Goal: Task Accomplishment & Management: Complete application form

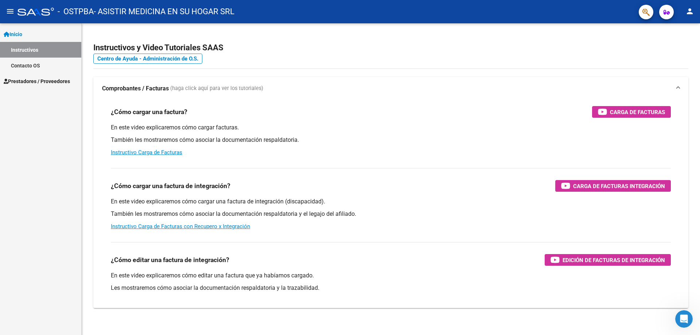
click at [51, 82] on span "Prestadores / Proveedores" at bounding box center [37, 81] width 66 height 8
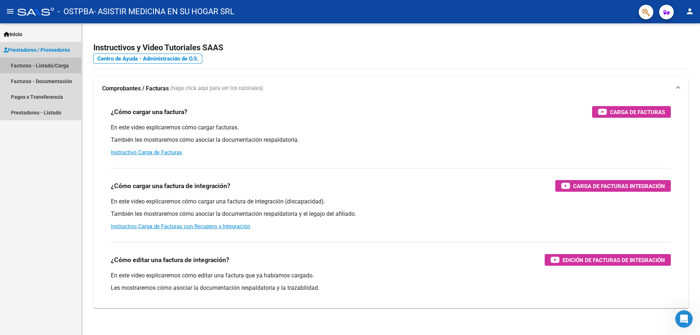
click at [57, 66] on link "Facturas - Listado/Carga" at bounding box center [40, 66] width 81 height 16
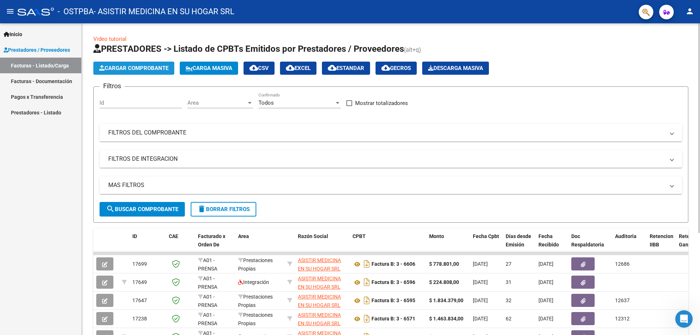
click at [123, 69] on span "Cargar Comprobante" at bounding box center [133, 68] width 69 height 7
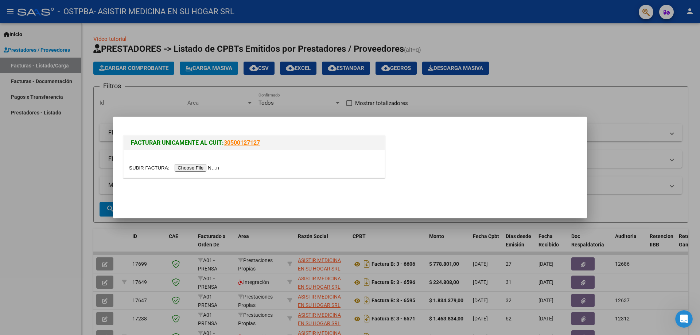
click at [187, 168] on input "file" at bounding box center [175, 168] width 92 height 8
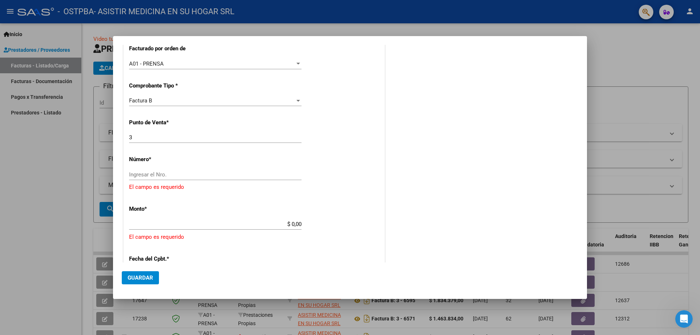
scroll to position [109, 0]
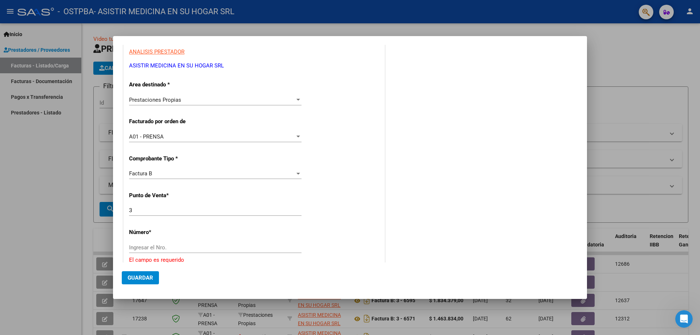
click at [191, 94] on div "Prestaciones Propias Seleccionar Area" at bounding box center [215, 99] width 172 height 11
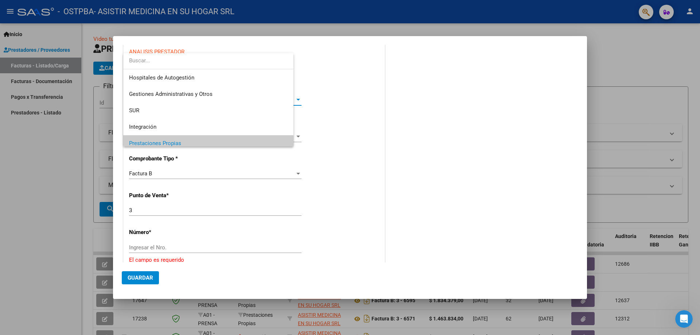
scroll to position [44, 0]
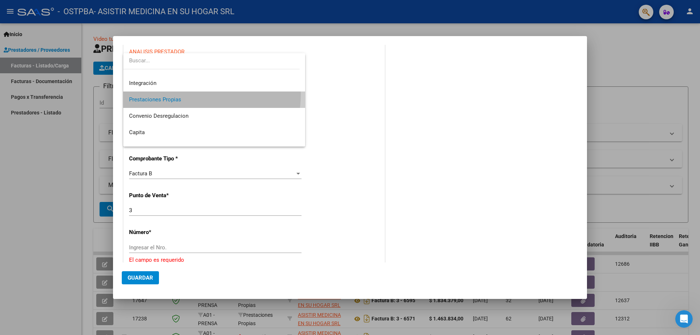
click at [191, 94] on span "Prestaciones Propias" at bounding box center [214, 99] width 170 height 16
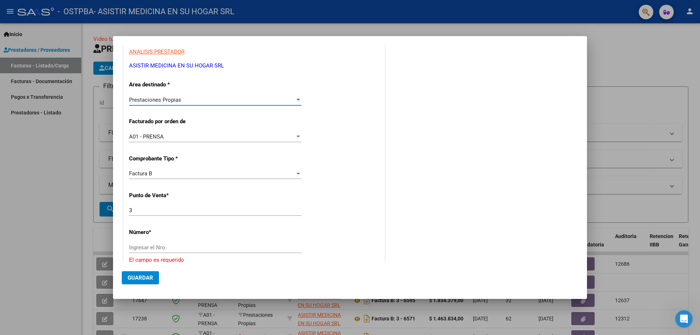
click at [191, 97] on div "Prestaciones Propias" at bounding box center [212, 100] width 166 height 7
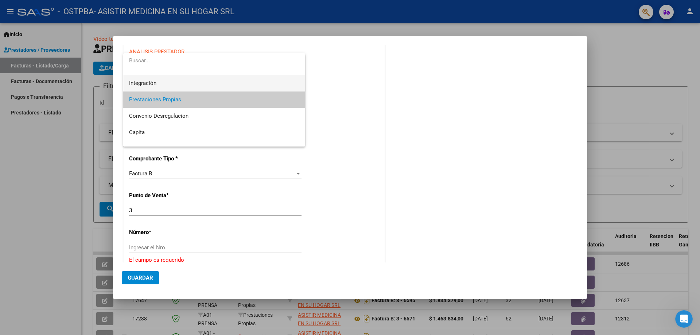
click at [175, 85] on span "Integración" at bounding box center [214, 83] width 170 height 16
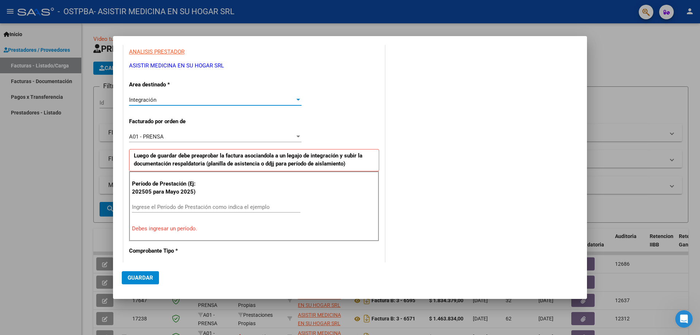
scroll to position [49, 0]
click at [205, 138] on div "A01 - PRENSA" at bounding box center [212, 136] width 166 height 7
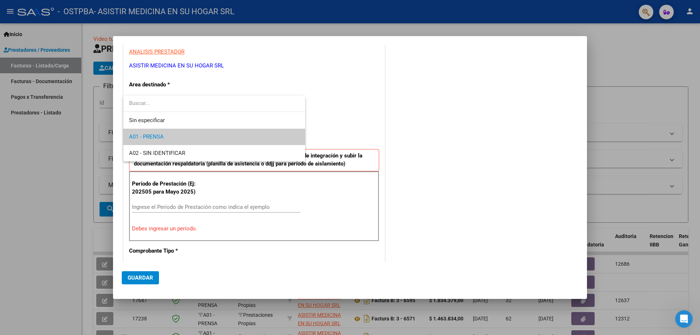
click at [206, 134] on span "A01 - PRENSA" at bounding box center [214, 137] width 170 height 16
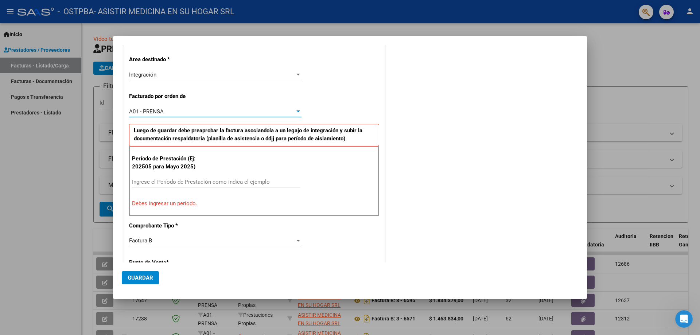
scroll to position [146, 0]
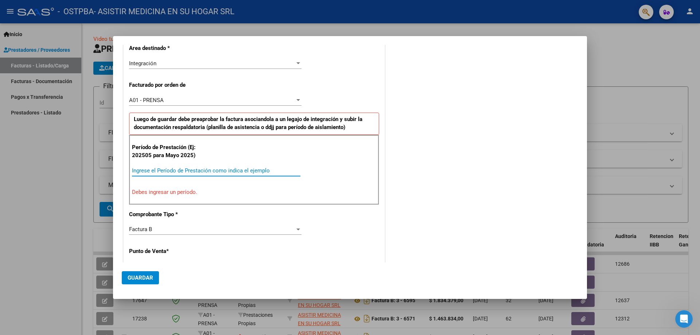
click at [175, 170] on input "Ingrese el Período de Prestación como indica el ejemplo" at bounding box center [216, 170] width 168 height 7
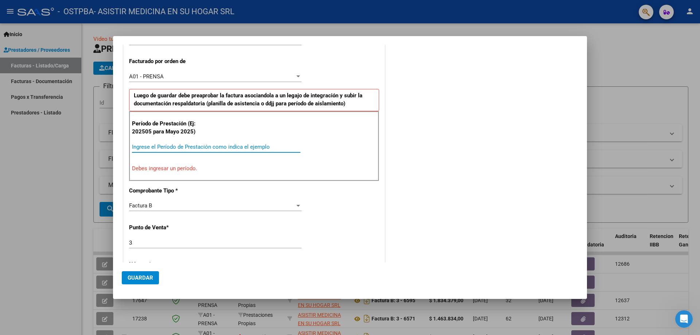
scroll to position [182, 0]
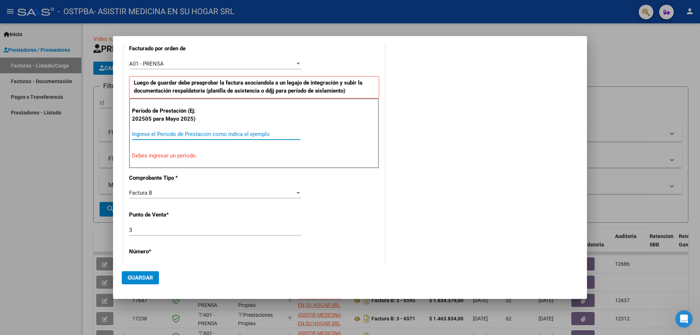
click at [246, 173] on div "CUIT * 30-70908264-3 Ingresar CUIT ANALISIS PRESTADOR ASISTIR MEDICINA EN SU HO…" at bounding box center [254, 244] width 261 height 634
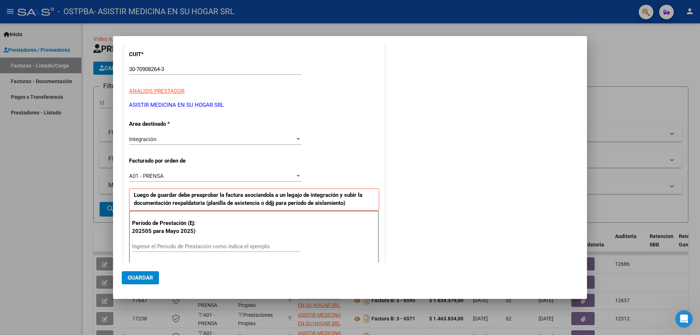
scroll to position [73, 0]
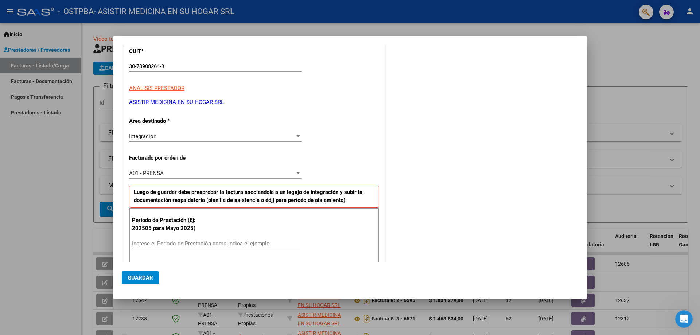
click at [209, 140] on div "Integración Seleccionar Area" at bounding box center [215, 136] width 172 height 11
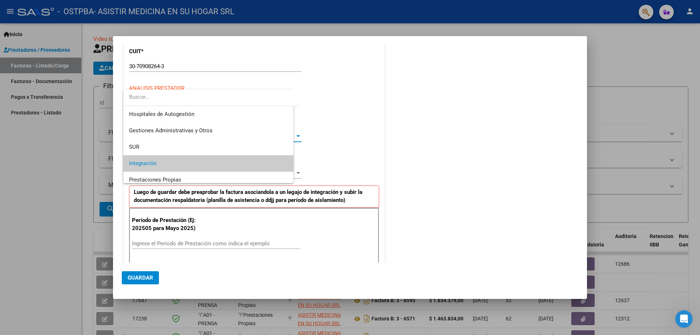
scroll to position [27, 0]
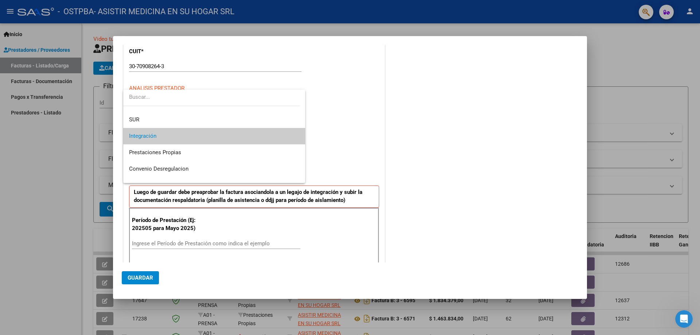
click at [342, 142] on div at bounding box center [350, 167] width 700 height 335
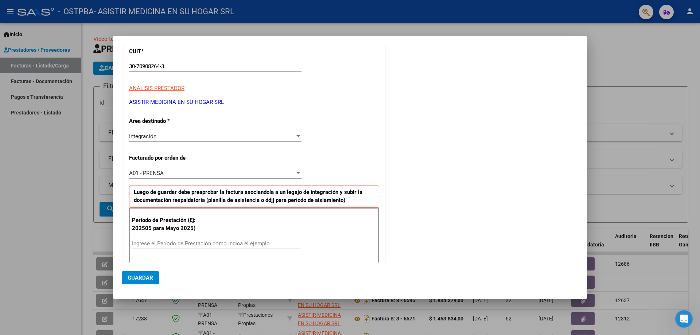
click at [198, 141] on div "Integración Seleccionar Area" at bounding box center [215, 136] width 172 height 11
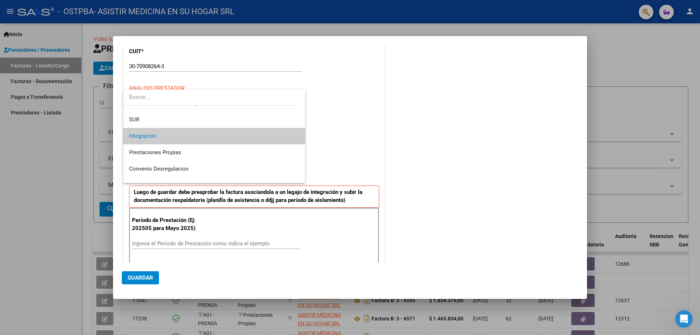
click at [334, 141] on div at bounding box center [350, 167] width 700 height 335
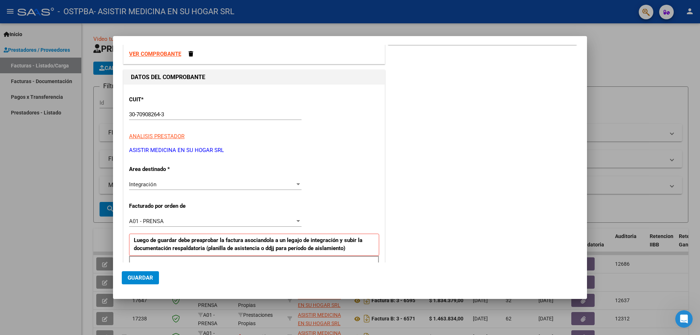
scroll to position [0, 0]
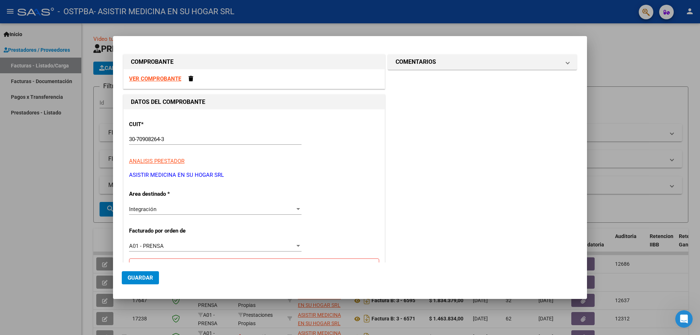
click at [161, 77] on strong "VER COMPROBANTE" at bounding box center [155, 78] width 52 height 7
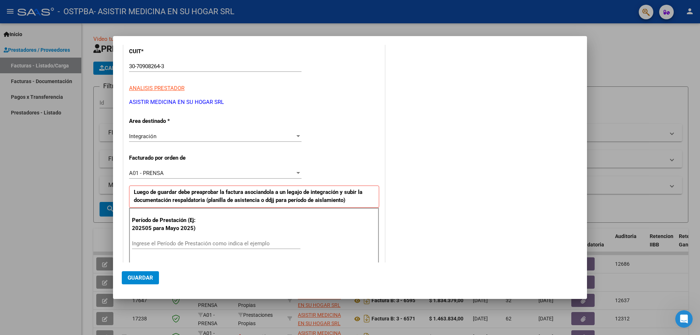
scroll to position [146, 0]
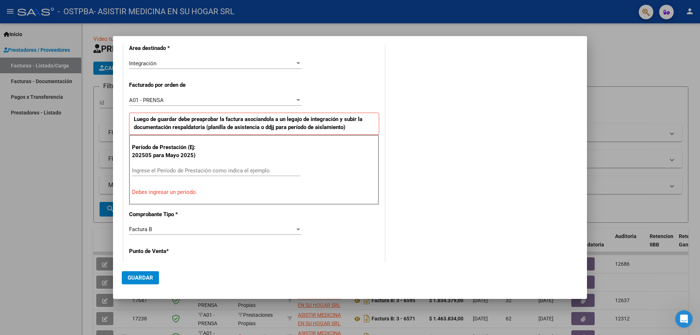
click at [216, 177] on div "Ingrese el Período de Prestación como indica el ejemplo" at bounding box center [216, 174] width 168 height 18
click at [218, 174] on div "Ingrese el Período de Prestación como indica el ejemplo" at bounding box center [216, 170] width 168 height 11
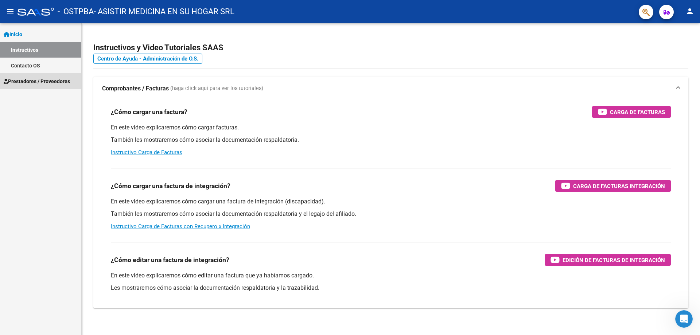
click at [35, 81] on span "Prestadores / Proveedores" at bounding box center [37, 81] width 66 height 8
click at [9, 82] on span "Prestadores / Proveedores" at bounding box center [37, 81] width 66 height 8
click at [31, 96] on link "Facturas - Listado/Carga" at bounding box center [40, 97] width 81 height 16
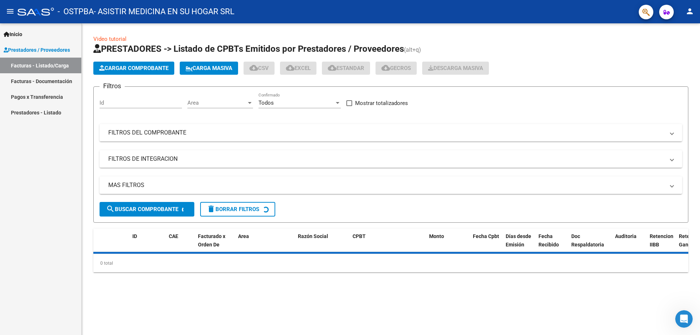
click at [132, 70] on span "Cargar Comprobante" at bounding box center [133, 68] width 69 height 7
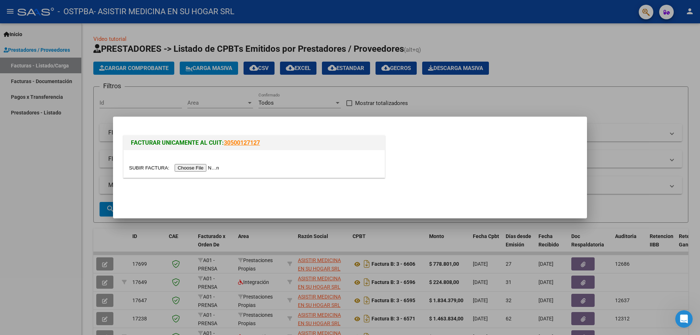
click at [194, 169] on input "file" at bounding box center [175, 168] width 92 height 8
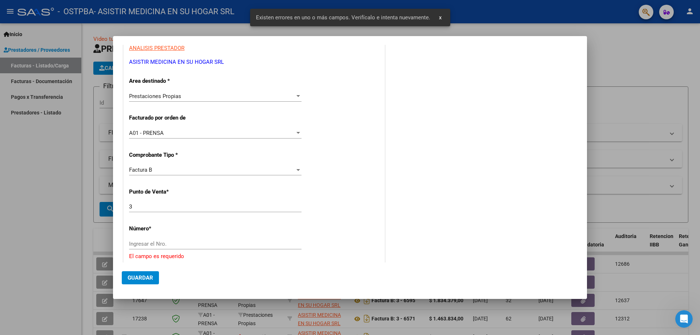
scroll to position [77, 0]
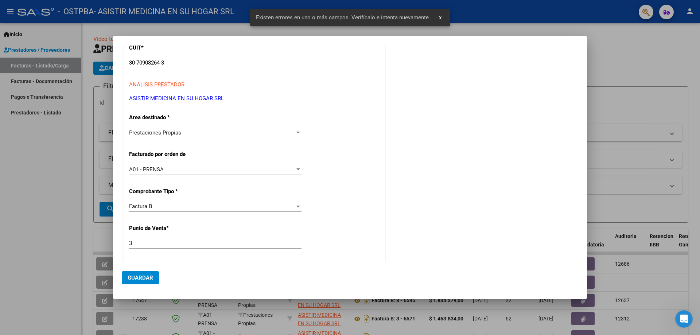
click at [159, 133] on span "Prestaciones Propias" at bounding box center [155, 132] width 52 height 7
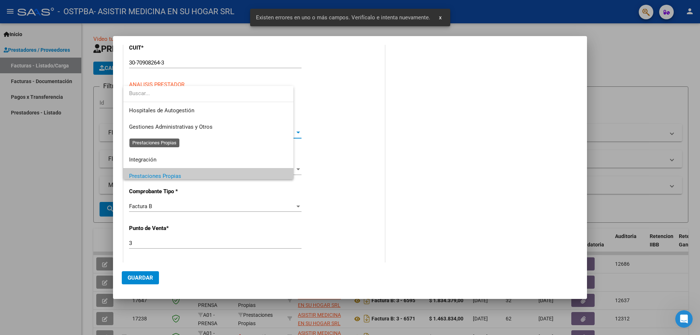
scroll to position [44, 0]
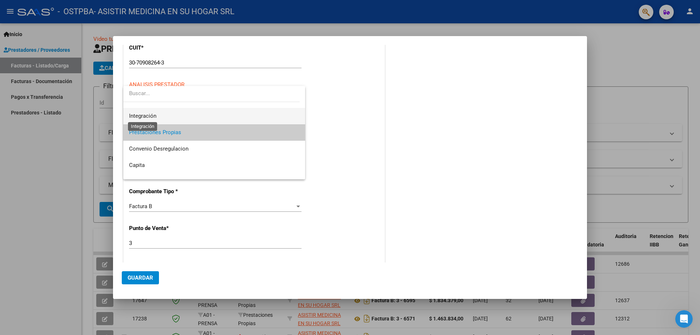
click at [153, 119] on span "Integración" at bounding box center [142, 116] width 27 height 7
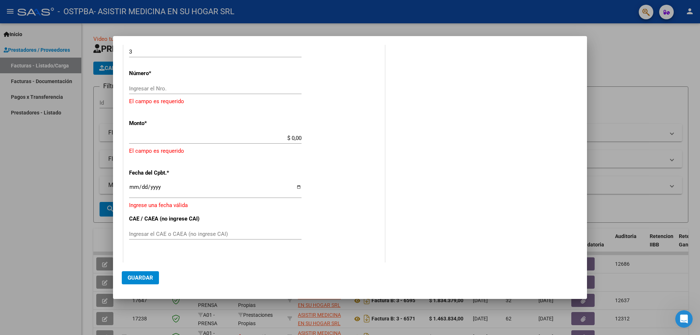
scroll to position [368, 0]
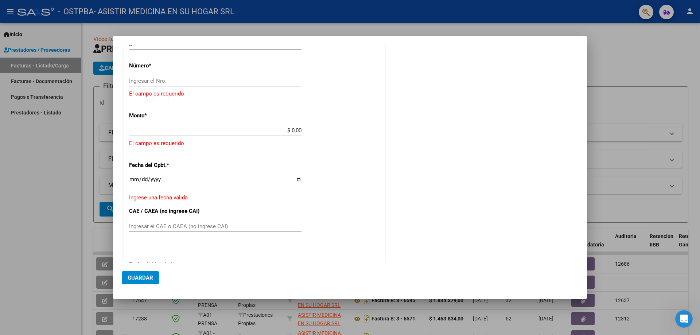
click at [166, 80] on input "Ingresar el Nro." at bounding box center [215, 81] width 172 height 7
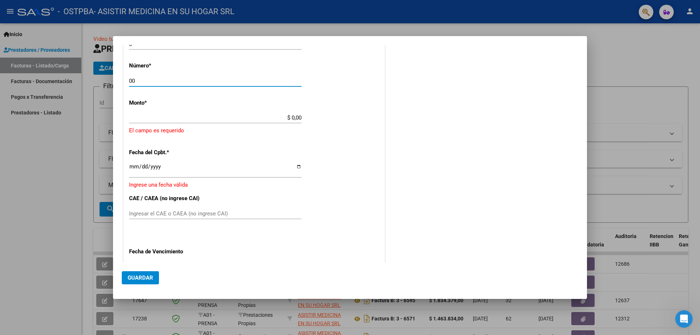
type input "0"
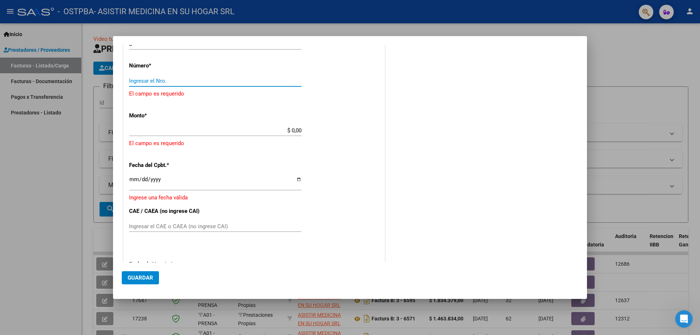
type input "3"
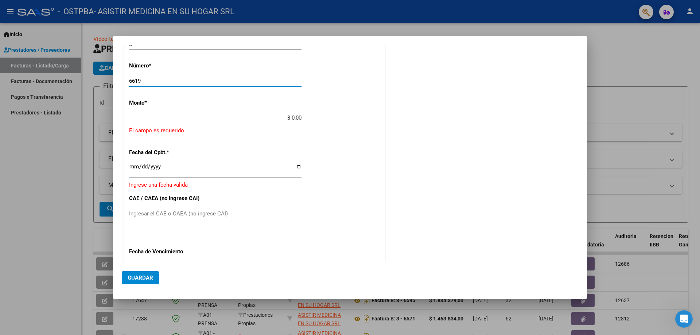
type input "6619"
click at [220, 117] on input "$ 0,00" at bounding box center [215, 117] width 172 height 7
click at [220, 116] on input "$ 0,00" at bounding box center [215, 117] width 172 height 7
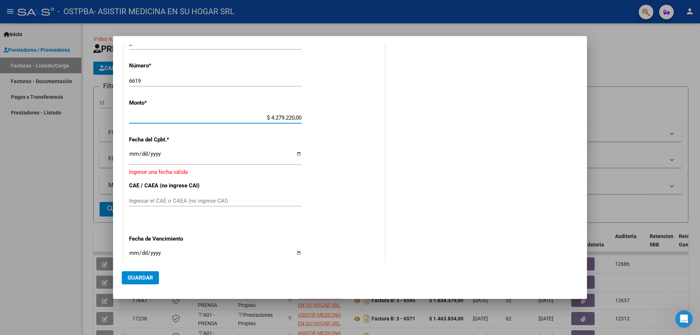
drag, startPoint x: 267, startPoint y: 118, endPoint x: 382, endPoint y: 128, distance: 115.8
click at [382, 128] on div "DATOS DEL COMPROBANTE CUIT * 30-70908264-3 Ingresar CUIT ANALISIS PRESTADOR ASI…" at bounding box center [254, 38] width 264 height 624
type input "$ 242.792,00"
click at [195, 157] on input "Ingresar la fecha" at bounding box center [215, 157] width 172 height 12
click at [297, 153] on input "Ingresar la fecha" at bounding box center [215, 157] width 172 height 12
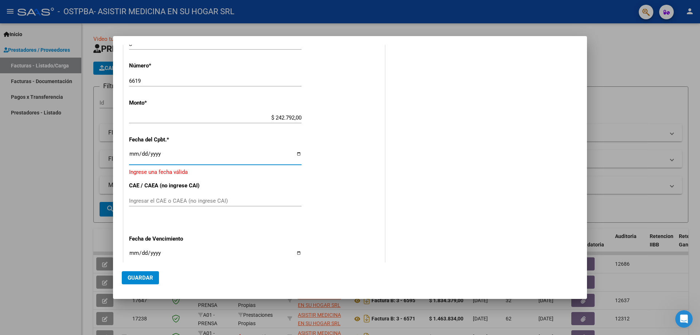
type input "[DATE]"
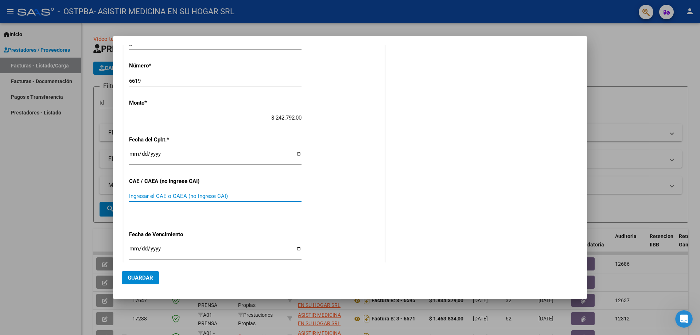
click at [215, 196] on input "Ingresar el CAE o CAEA (no ingrese CAI)" at bounding box center [215, 196] width 172 height 7
type input "75413710410936"
click at [158, 260] on div "Ingresar la fecha" at bounding box center [215, 255] width 172 height 22
click at [165, 255] on input "Ingresar la fecha" at bounding box center [215, 252] width 172 height 12
click at [153, 250] on input "Ingresar la fecha" at bounding box center [215, 252] width 172 height 12
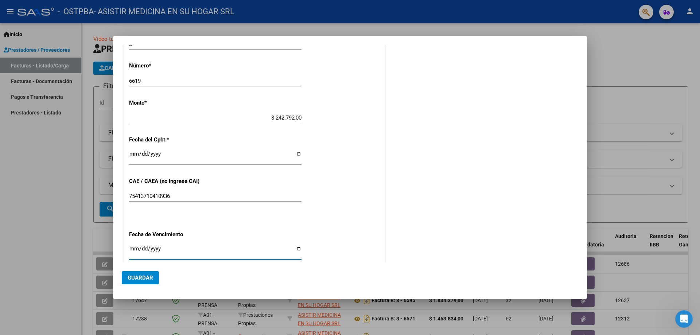
click at [134, 249] on input "Ingresar la fecha" at bounding box center [215, 252] width 172 height 12
type input "[DATE]"
click at [327, 228] on div "CUIT * 30-70908264-3 Ingresar CUIT ANALISIS PRESTADOR ASISTIR MEDICINA EN SU HO…" at bounding box center [254, 43] width 261 height 604
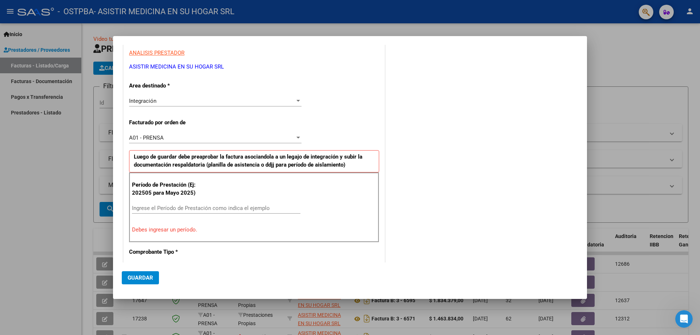
scroll to position [109, 0]
click at [185, 211] on div "Ingrese el Período de Prestación como indica el ejemplo" at bounding box center [216, 206] width 168 height 11
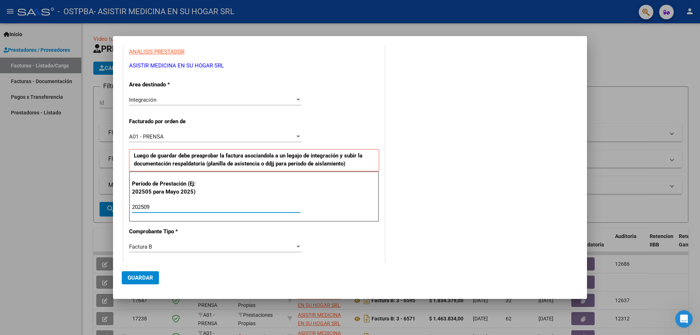
type input "202509"
click at [355, 228] on div "CUIT * 30-70908264-3 Ingresar CUIT ANALISIS PRESTADOR ASISTIR MEDICINA EN SU HO…" at bounding box center [254, 292] width 261 height 585
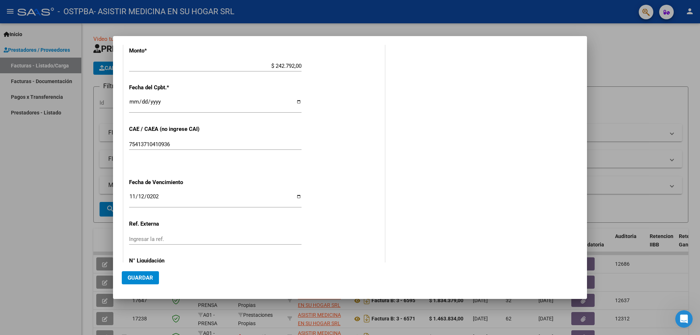
scroll to position [434, 0]
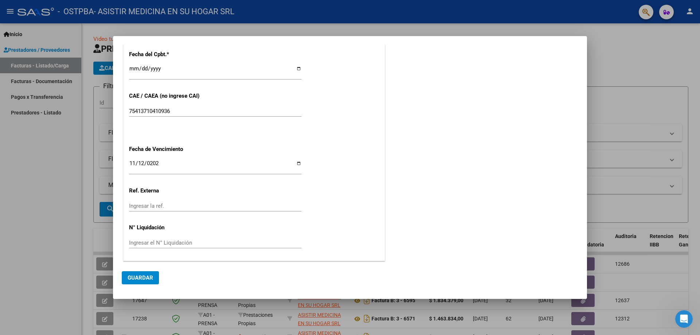
click at [149, 276] on span "Guardar" at bounding box center [141, 277] width 26 height 7
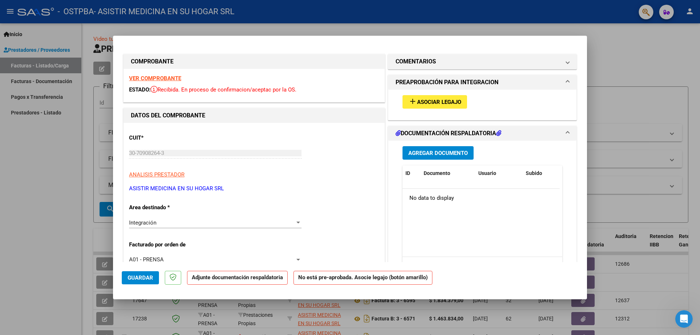
click at [447, 154] on span "Agregar Documento" at bounding box center [437, 153] width 59 height 7
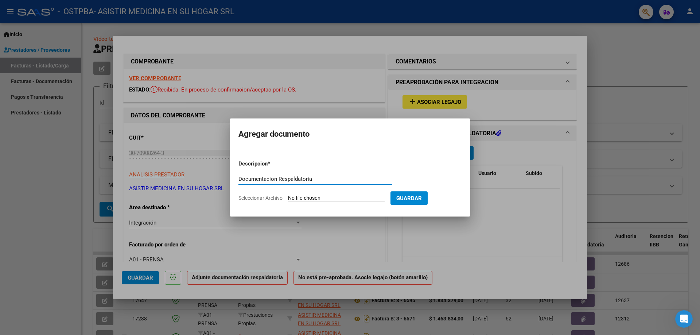
type input "Documentacion Respaldatoria"
click at [369, 199] on input "Seleccionar Archivo" at bounding box center [336, 198] width 97 height 7
type input "C:\fakepath\Doc Resp Integracion.pdf"
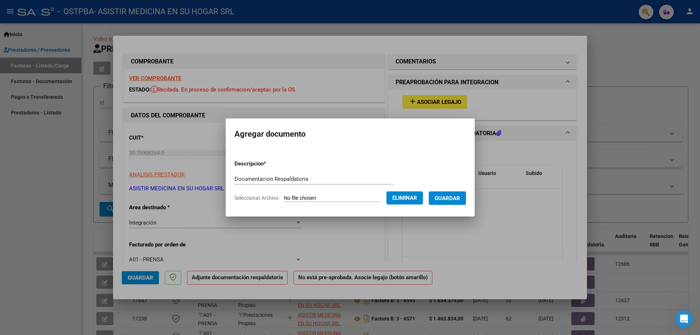
click at [456, 200] on span "Guardar" at bounding box center [447, 198] width 26 height 7
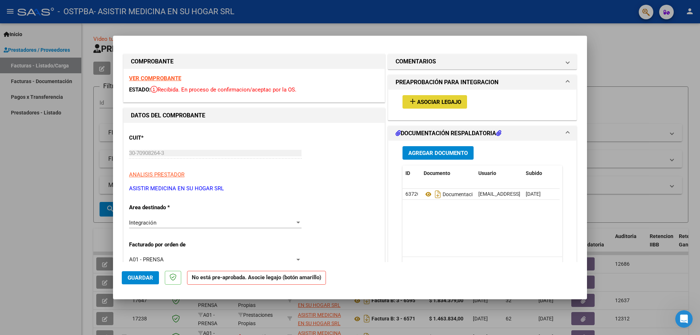
click at [426, 105] on span "Asociar Legajo" at bounding box center [439, 102] width 44 height 7
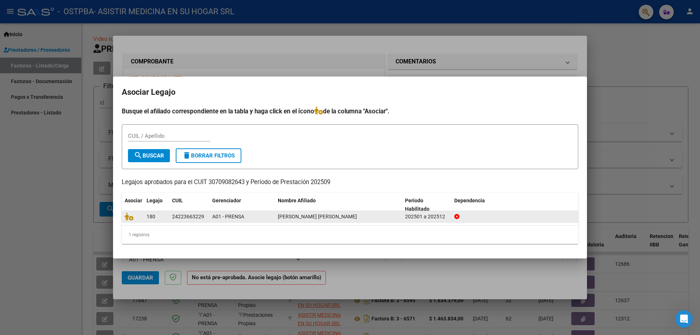
click at [300, 220] on div "[PERSON_NAME] [PERSON_NAME]" at bounding box center [338, 216] width 121 height 8
click at [347, 214] on div "[PERSON_NAME] [PERSON_NAME]" at bounding box center [338, 216] width 121 height 8
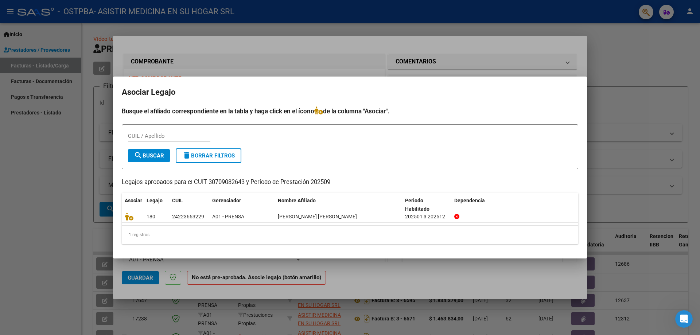
click at [381, 66] on div at bounding box center [350, 167] width 700 height 335
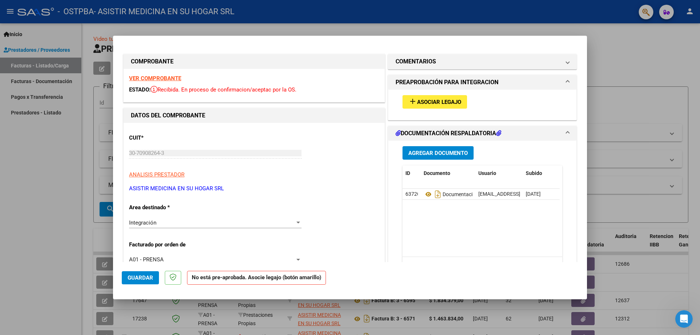
click at [59, 109] on div at bounding box center [350, 167] width 700 height 335
type input "$ 0,00"
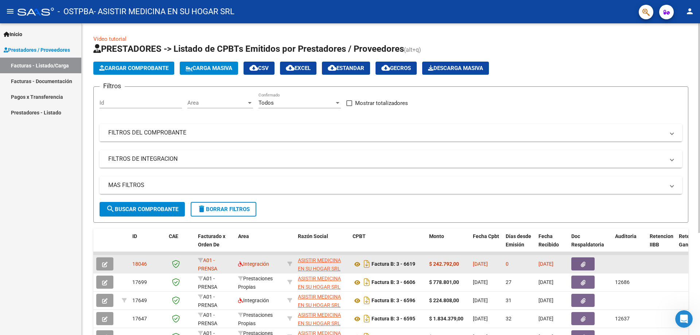
click at [588, 266] on button "button" at bounding box center [582, 263] width 23 height 13
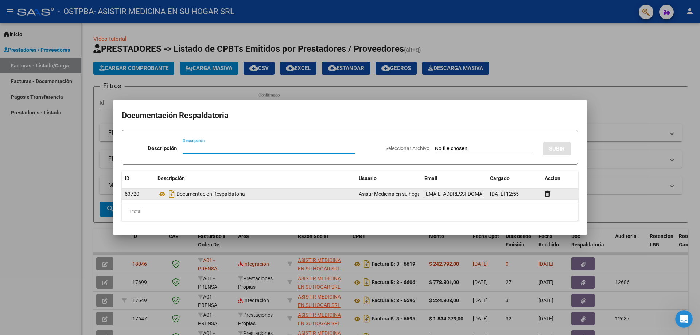
click at [224, 195] on div "Documentacion Respaldatoria" at bounding box center [254, 194] width 195 height 12
click at [492, 196] on span "[DATE] 12:55" at bounding box center [504, 194] width 29 height 6
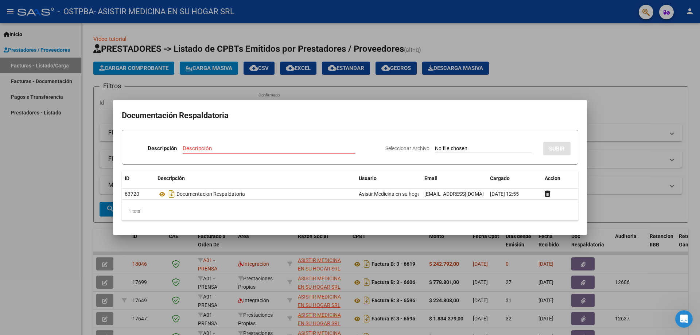
click at [551, 75] on div at bounding box center [350, 167] width 700 height 335
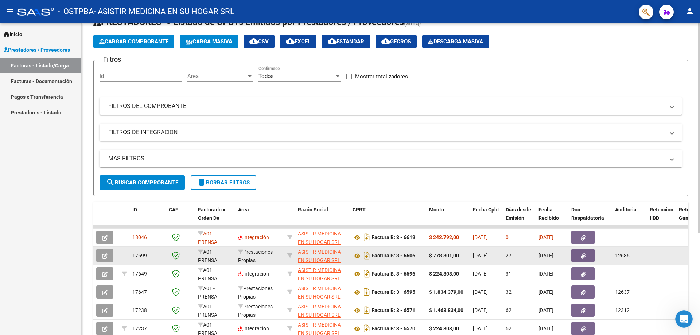
scroll to position [36, 0]
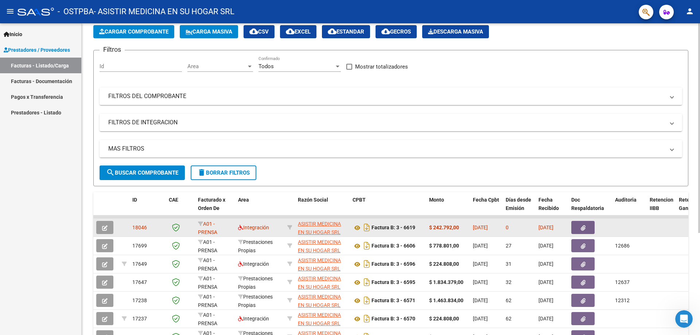
click at [587, 227] on button "button" at bounding box center [582, 227] width 23 height 13
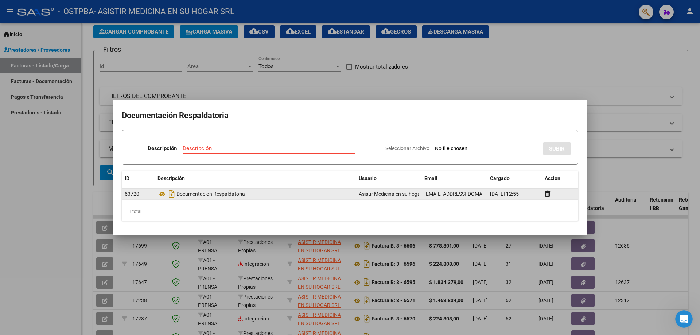
click at [197, 193] on div "Documentacion Respaldatoria" at bounding box center [254, 194] width 195 height 12
click at [357, 69] on div at bounding box center [350, 167] width 700 height 335
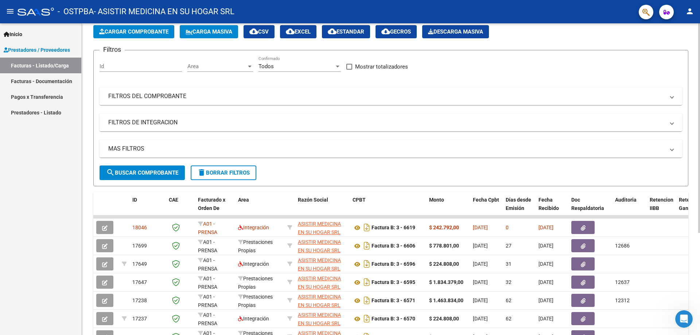
scroll to position [0, 0]
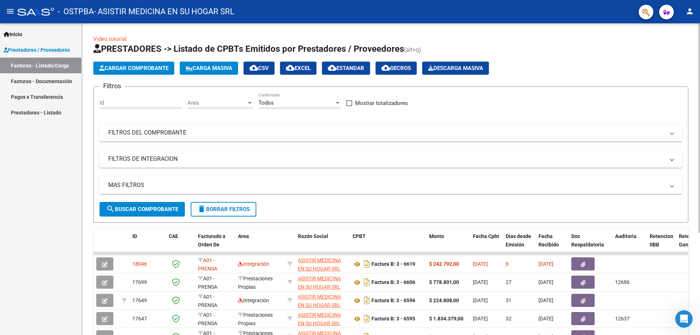
click at [146, 67] on span "Cargar Comprobante" at bounding box center [133, 68] width 69 height 7
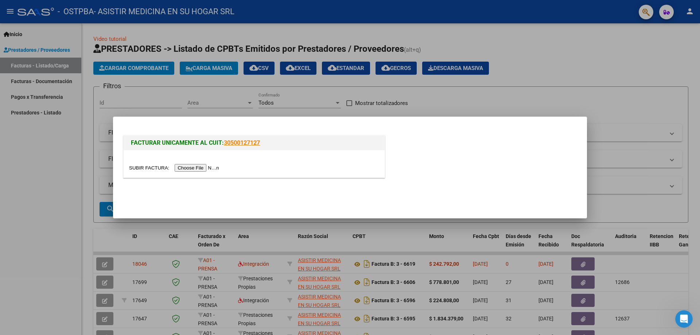
click at [191, 168] on input "file" at bounding box center [175, 168] width 92 height 8
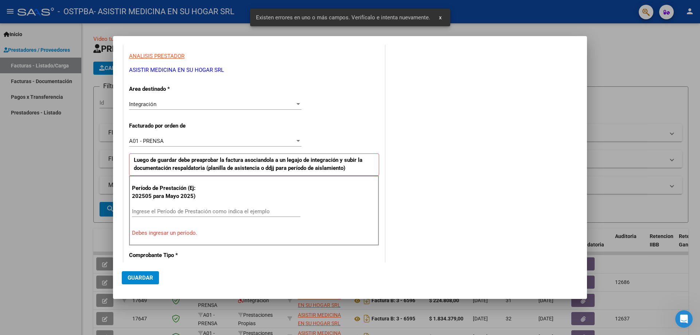
scroll to position [68, 0]
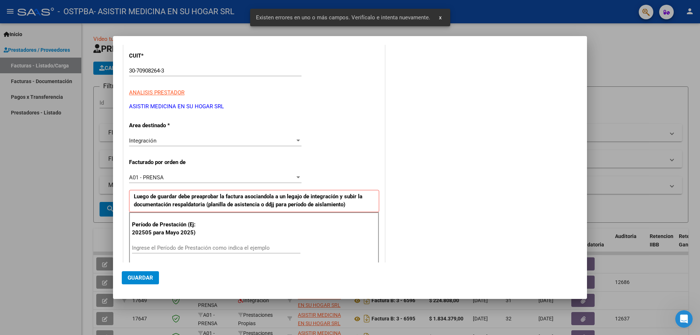
click at [176, 140] on div "Integración" at bounding box center [212, 140] width 166 height 7
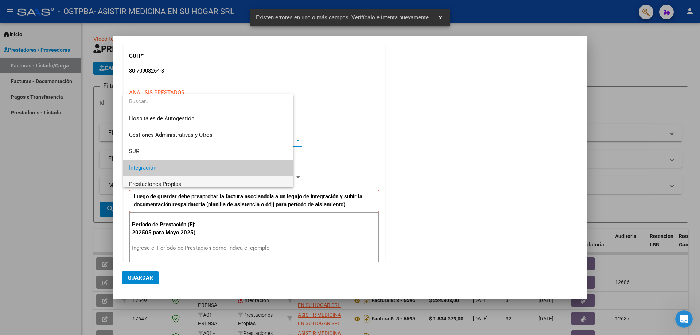
scroll to position [27, 0]
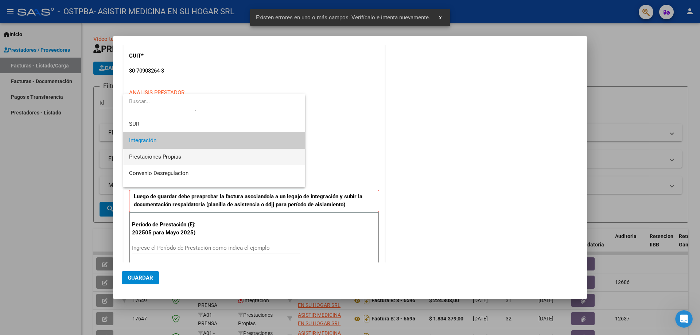
click at [170, 150] on span "Prestaciones Propias" at bounding box center [214, 157] width 170 height 16
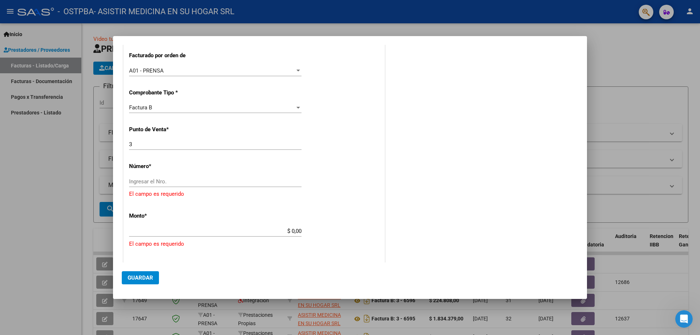
scroll to position [178, 0]
click at [164, 176] on input "Ingresar el Nro." at bounding box center [215, 179] width 172 height 7
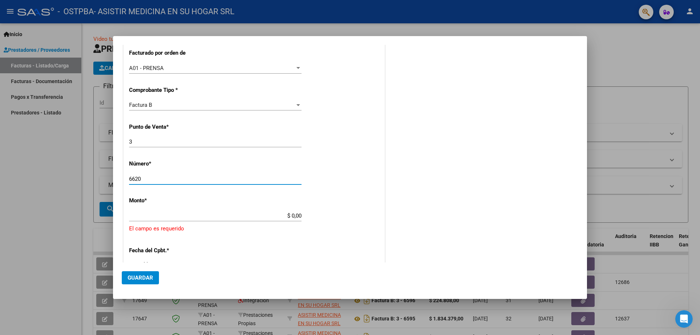
type input "6620"
click at [180, 216] on input "$ 0,00" at bounding box center [215, 215] width 172 height 7
click at [225, 218] on input "$ 0,00" at bounding box center [215, 215] width 172 height 7
click at [225, 217] on input "$ 0,00" at bounding box center [215, 215] width 172 height 7
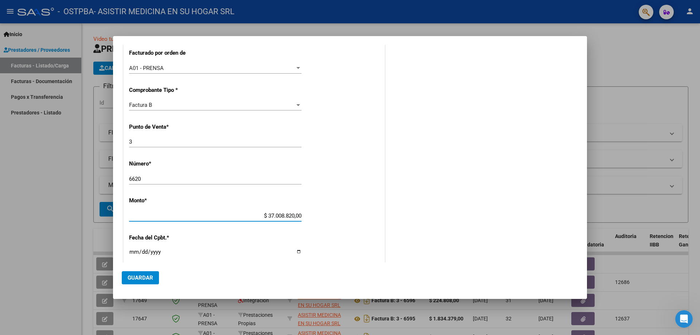
drag, startPoint x: 266, startPoint y: 214, endPoint x: 350, endPoint y: 215, distance: 84.5
click at [350, 215] on div "CUIT * 30-70908264-3 Ingresar CUIT ANALISIS PRESTADOR ASISTIR MEDICINA EN SU HO…" at bounding box center [254, 190] width 261 height 517
type input "$ 2.370.088,00"
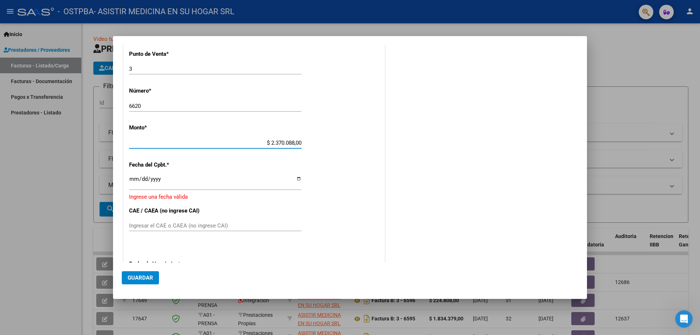
click at [218, 188] on div "Ingresar la fecha" at bounding box center [215, 182] width 172 height 16
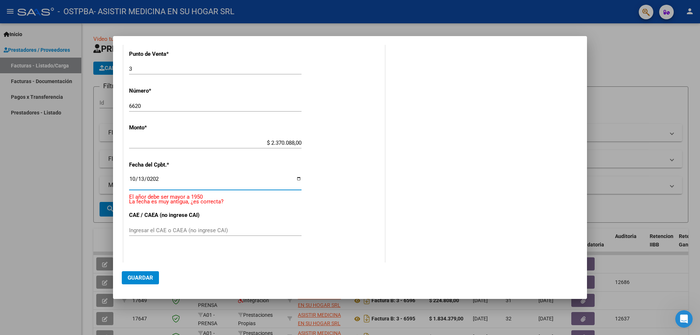
type input "[DATE]"
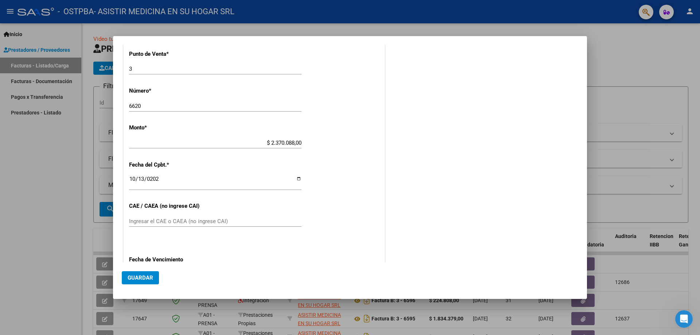
click at [213, 208] on div "CUIT * 30-70908264-3 Ingresar CUIT ANALISIS PRESTADOR ASISTIR MEDICINA EN SU HO…" at bounding box center [254, 115] width 261 height 512
click at [216, 217] on div "Ingresar el CAE o CAEA (no ingrese CAI)" at bounding box center [215, 221] width 172 height 11
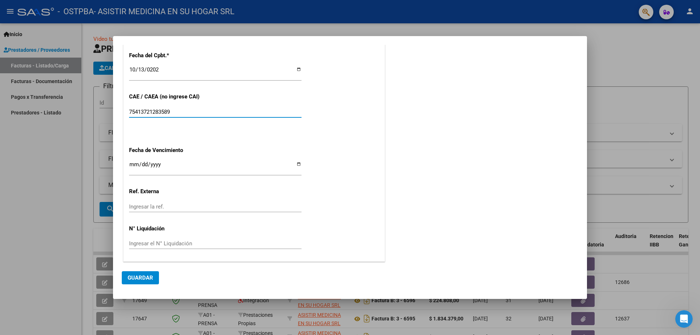
type input "75413721283589"
click at [205, 165] on input "Ingresar la fecha" at bounding box center [215, 167] width 172 height 12
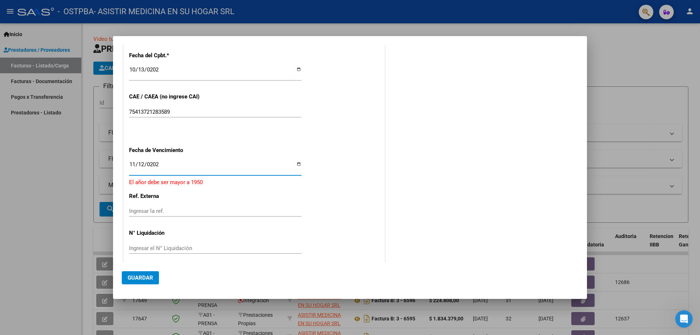
type input "[DATE]"
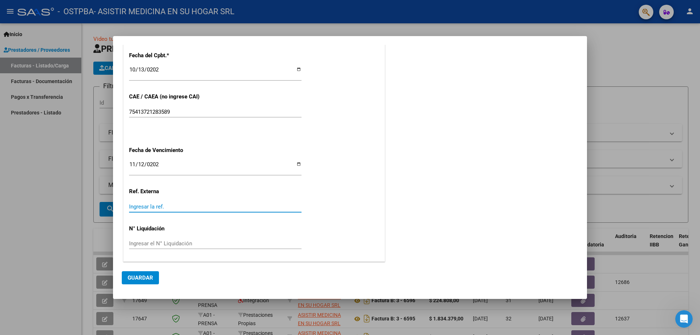
click at [216, 206] on input "Ingresar la ref." at bounding box center [215, 206] width 172 height 7
click at [150, 276] on span "Guardar" at bounding box center [141, 277] width 26 height 7
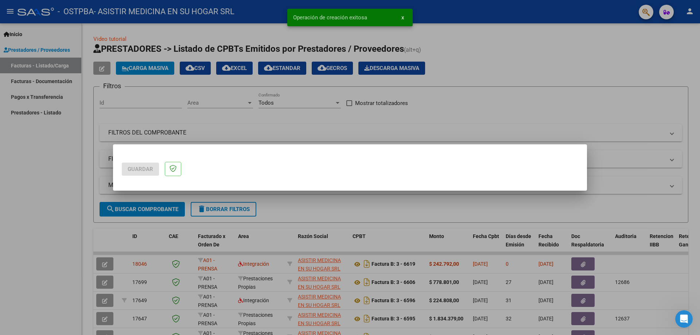
scroll to position [0, 0]
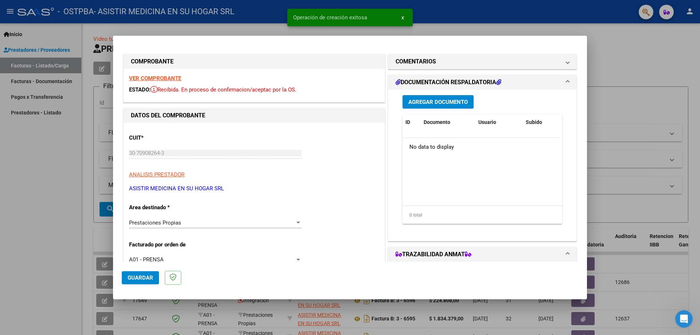
click at [436, 107] on button "Agregar Documento" at bounding box center [437, 101] width 71 height 13
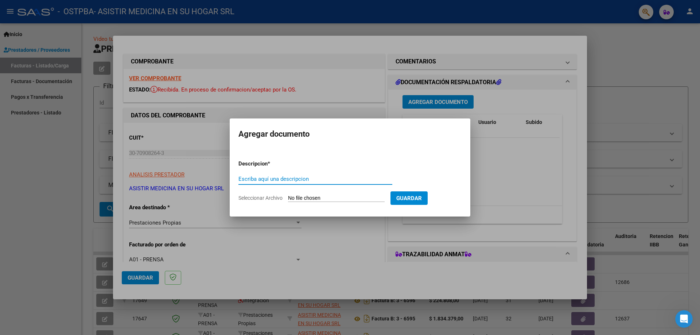
click at [309, 181] on input "Escriba aquí una descripcion" at bounding box center [315, 179] width 154 height 7
type input "Documentación Respaldatoria"
click at [335, 193] on form "Descripcion * Documentación Respaldatoria Escriba aquí una descripcion Seleccio…" at bounding box center [349, 180] width 223 height 53
click at [336, 198] on input "Seleccionar Archivo" at bounding box center [336, 198] width 97 height 7
type input "C:\fakepath\Doc Resp Prest Propias.pdf"
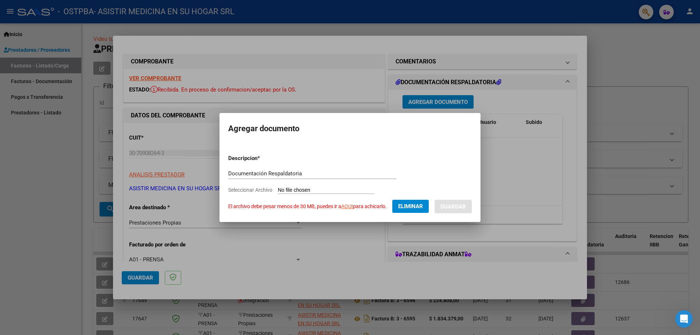
click at [348, 207] on link "AQUI" at bounding box center [347, 206] width 12 height 6
click at [347, 207] on link "AQUI" at bounding box center [347, 206] width 12 height 6
click at [420, 207] on span "Eliminar" at bounding box center [410, 206] width 25 height 7
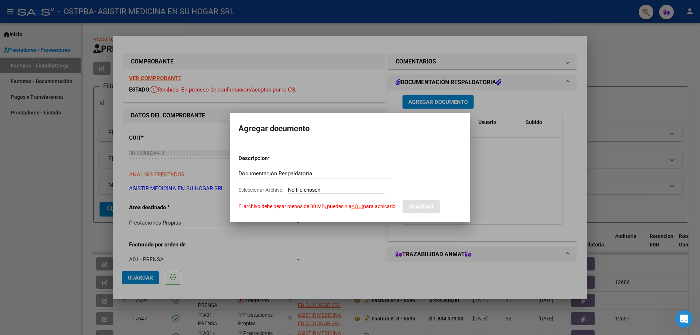
click at [297, 188] on input "Seleccionar Archivo El archivo debe pesar menos de 30 MB, puedes ir a AQUI para…" at bounding box center [336, 190] width 97 height 7
type input "C:\fakepath\Doc Resp Prest Propias.rar"
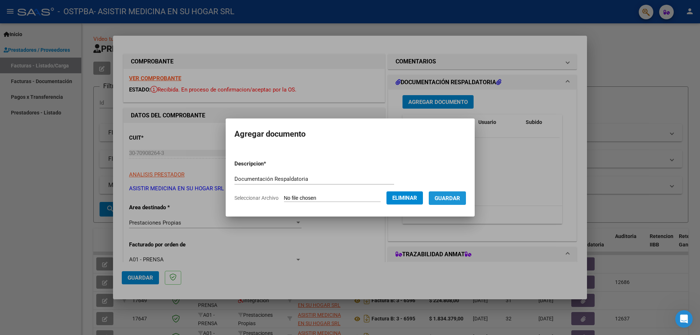
click at [460, 200] on span "Guardar" at bounding box center [447, 198] width 26 height 7
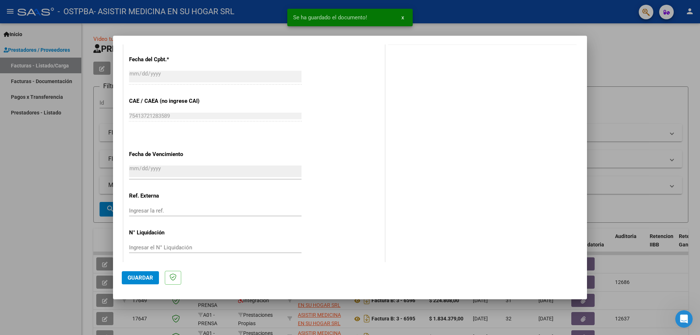
scroll to position [375, 0]
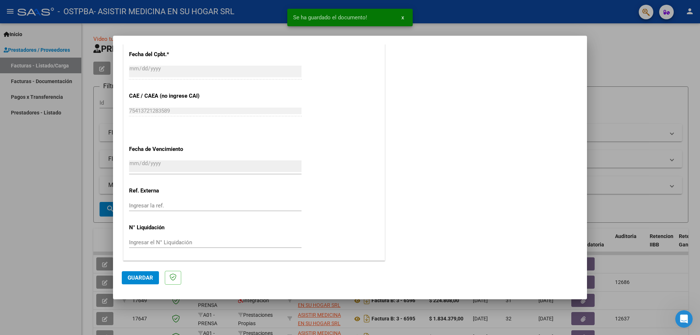
click at [137, 276] on span "Guardar" at bounding box center [141, 277] width 26 height 7
click at [617, 50] on div at bounding box center [350, 167] width 700 height 335
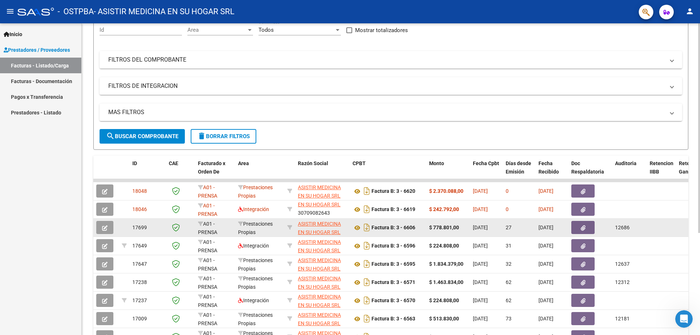
scroll to position [109, 0]
